Goal: Transaction & Acquisition: Purchase product/service

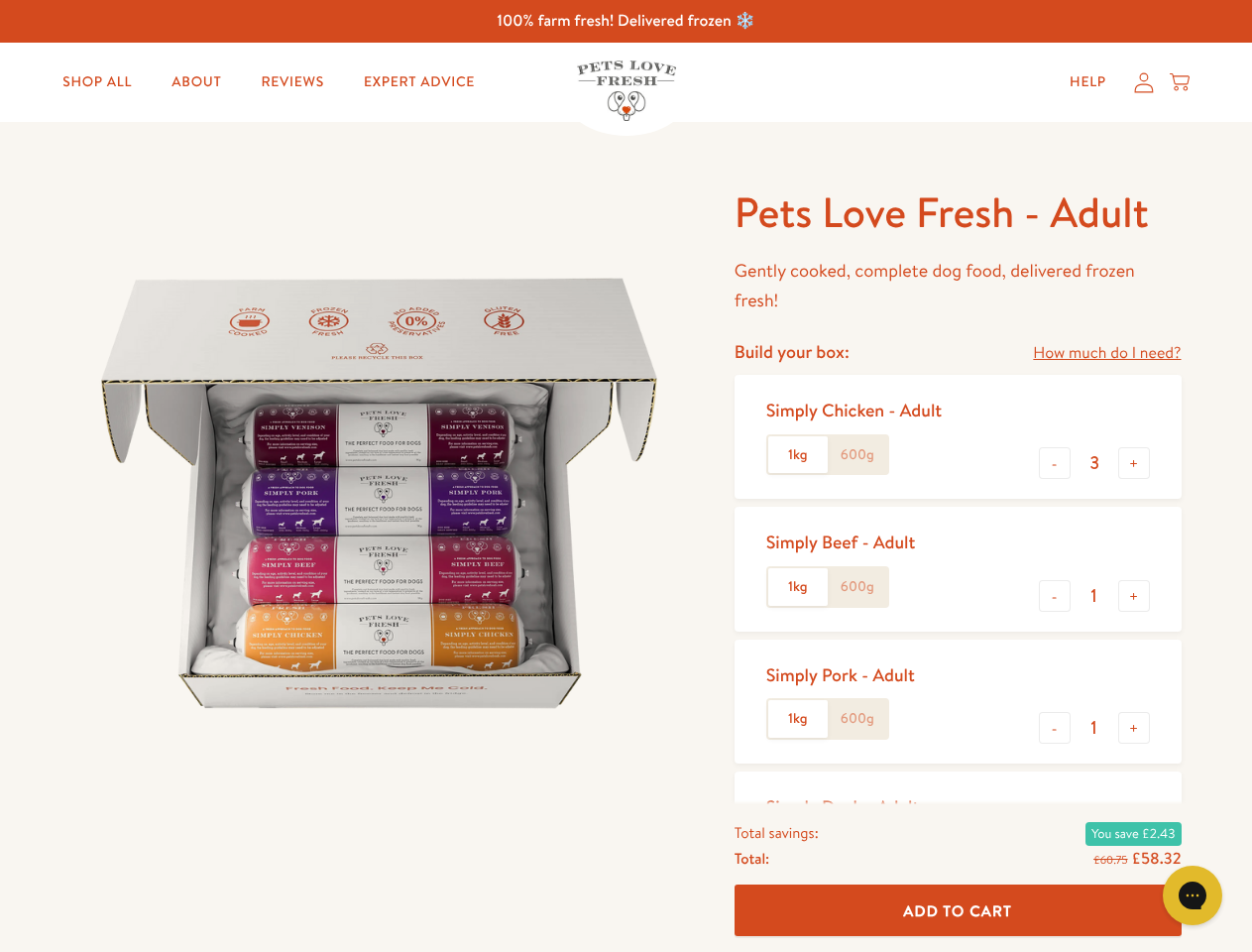
click at [626, 476] on img at bounding box center [380, 493] width 616 height 616
click at [1106, 353] on link "How much do I need?" at bounding box center [1106, 353] width 148 height 27
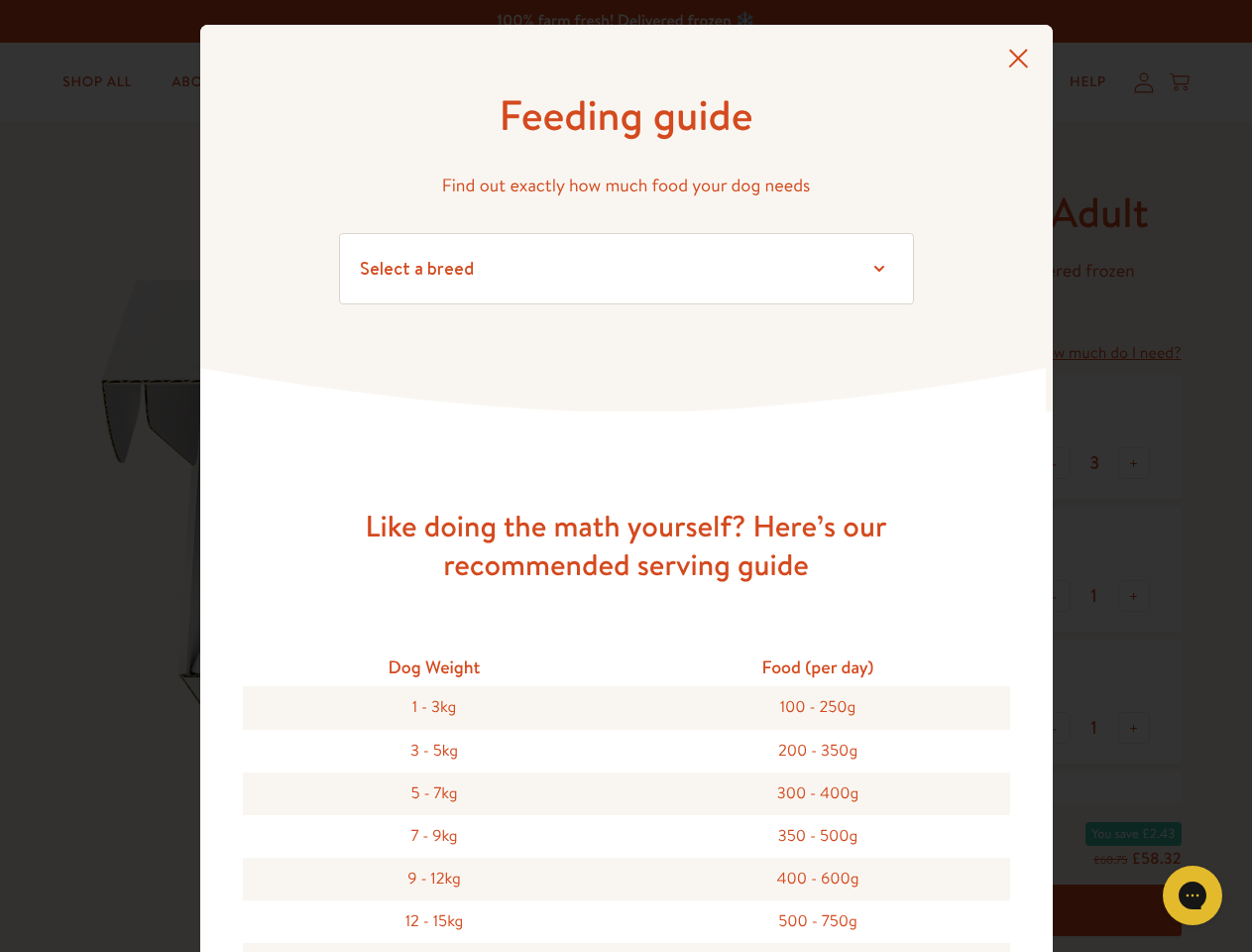
click at [1055, 464] on div "Feeding guide Find out exactly how much food your dog needs Select a breed Affe…" at bounding box center [626, 476] width 1252 height 952
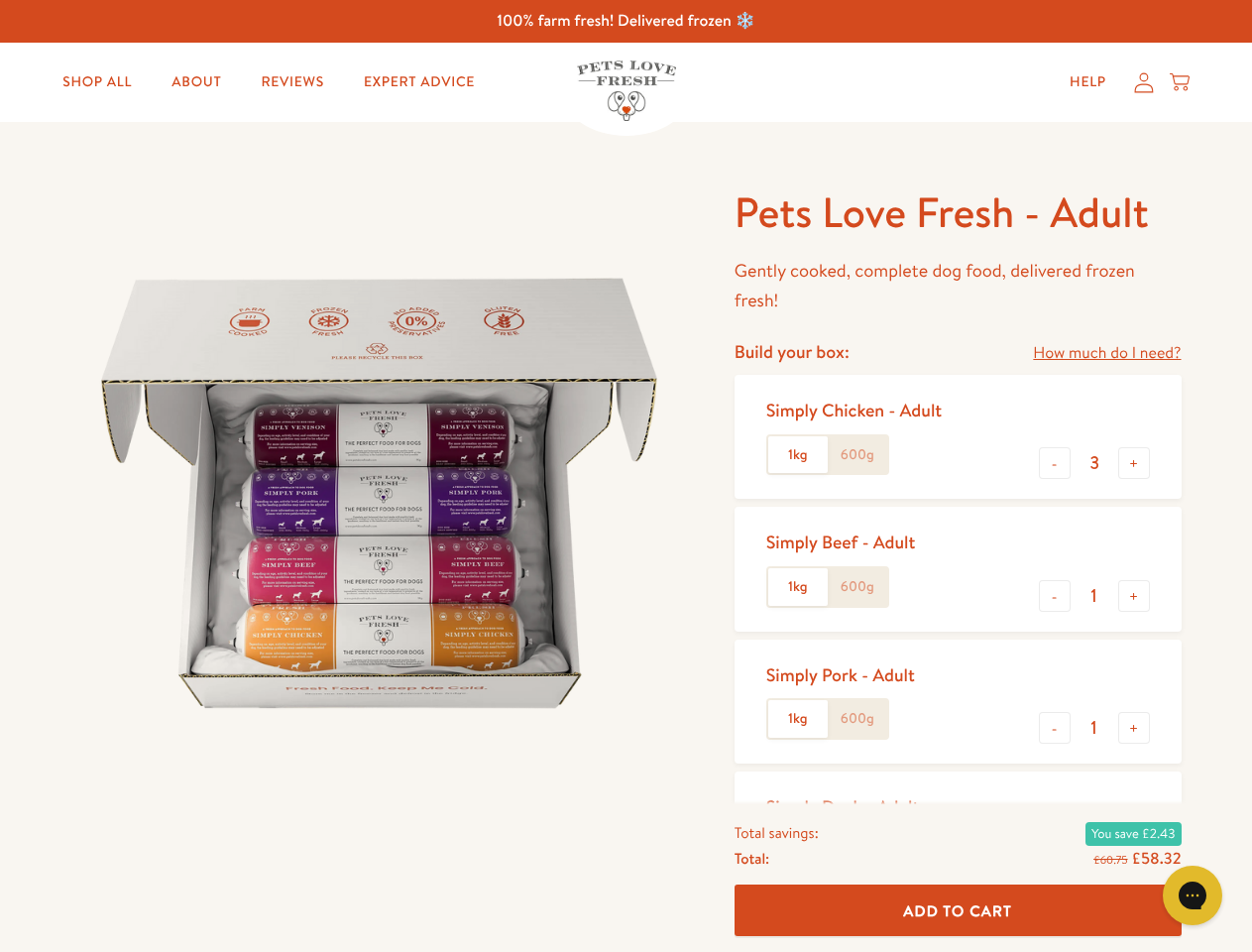
click at [1134, 464] on button "+" at bounding box center [1134, 464] width 32 height 32
type input "4"
click at [1055, 596] on button "-" at bounding box center [1055, 596] width 32 height 32
click at [1134, 596] on button "+" at bounding box center [1134, 596] width 32 height 32
type input "1"
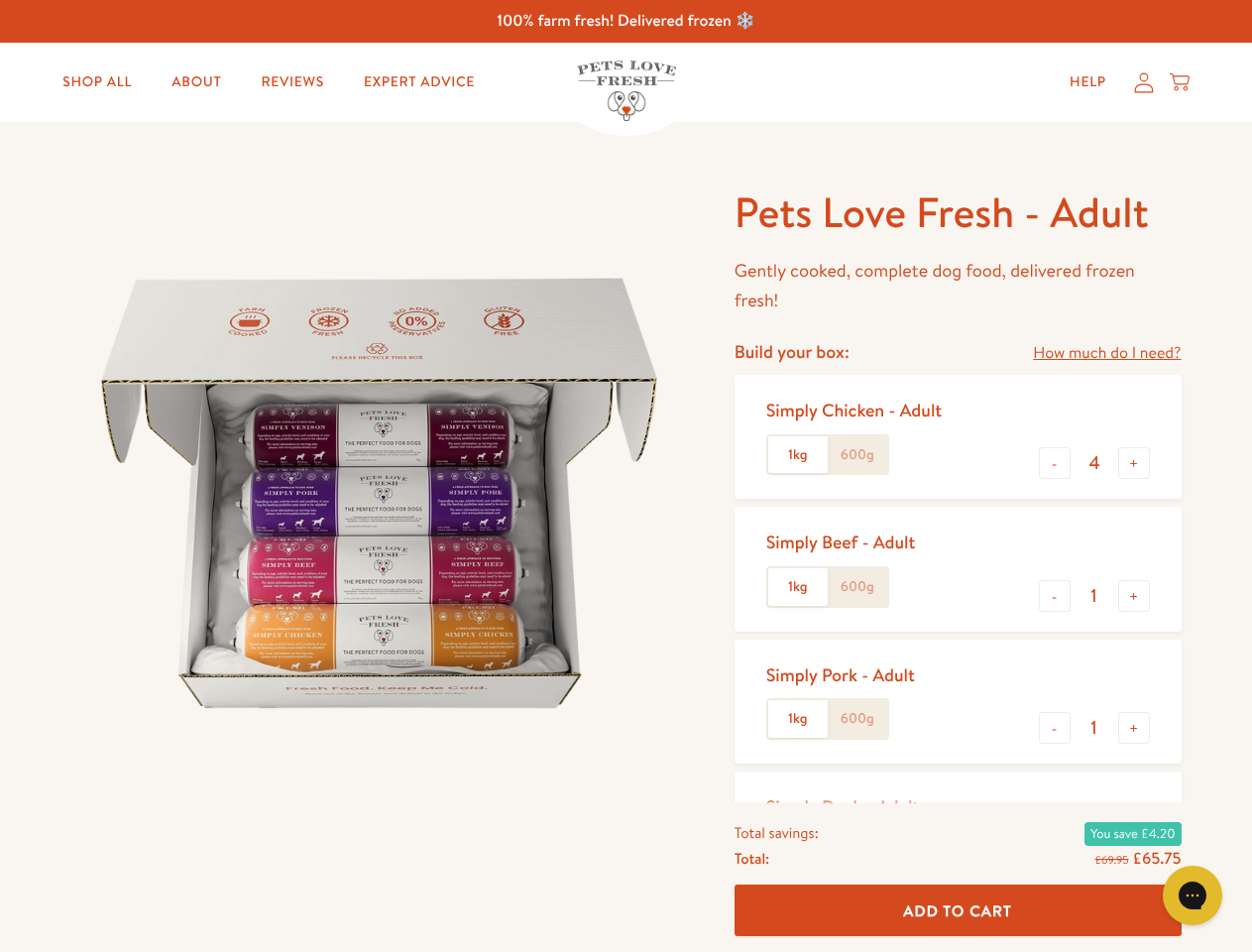
click at [1055, 728] on button "-" at bounding box center [1055, 728] width 32 height 32
click at [1134, 728] on button "+" at bounding box center [1134, 728] width 32 height 32
type input "1"
click at [958, 910] on span "Add To Cart" at bounding box center [957, 909] width 109 height 21
